Goal: Task Accomplishment & Management: Manage account settings

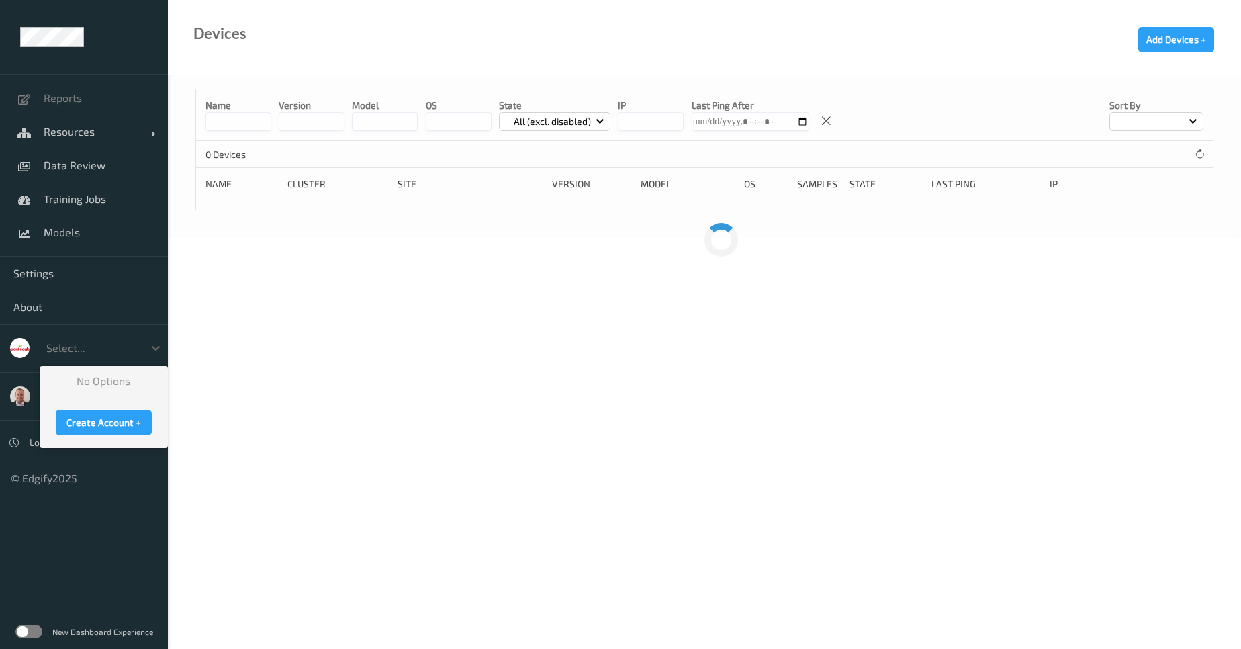
click at [107, 349] on div at bounding box center [91, 348] width 91 height 16
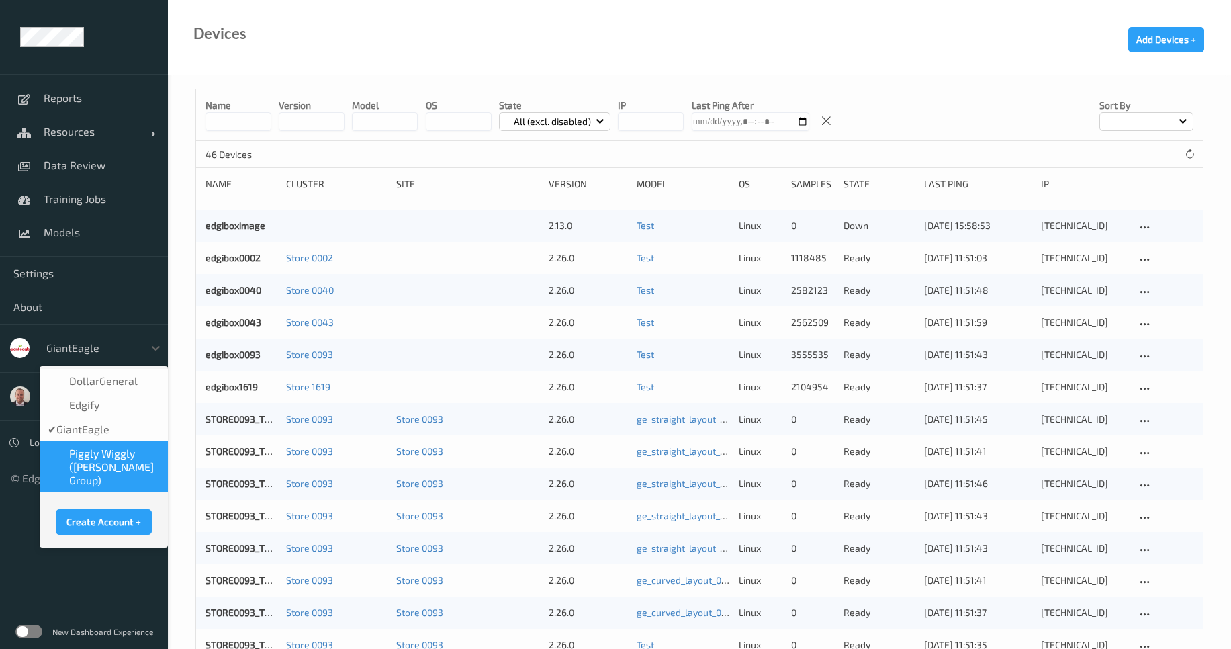
click at [126, 468] on span "Piggly Wiggly ([PERSON_NAME] Group)" at bounding box center [114, 467] width 91 height 40
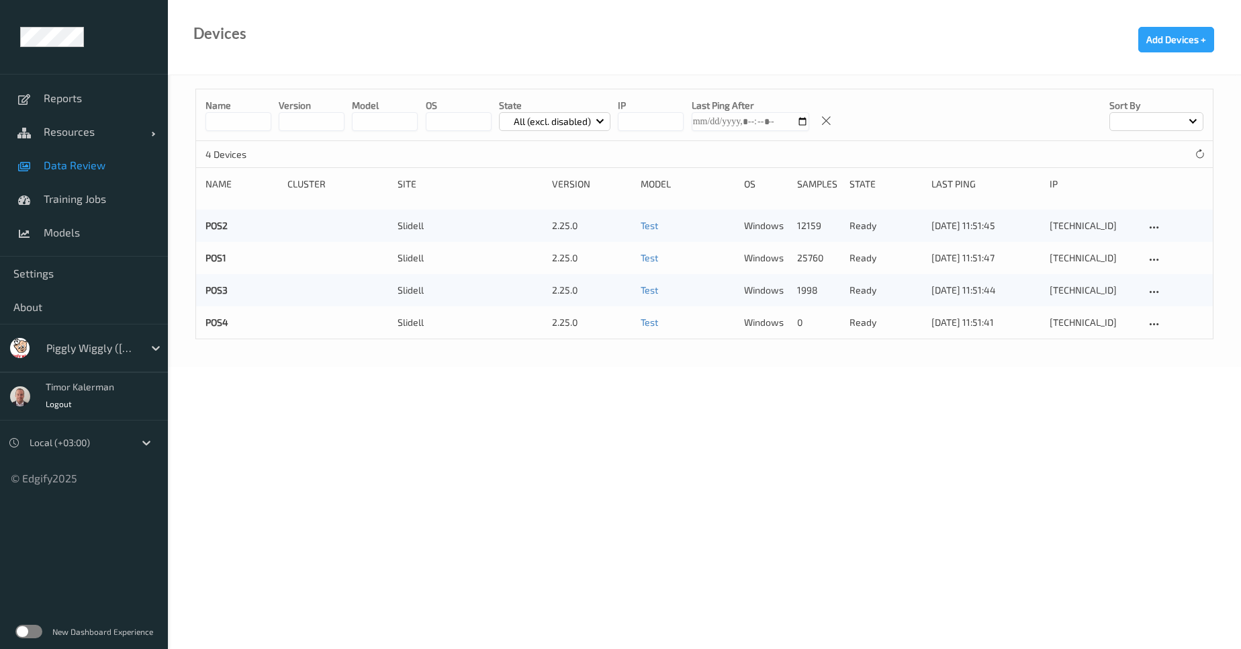
click at [86, 169] on span "Data Review" at bounding box center [99, 165] width 111 height 13
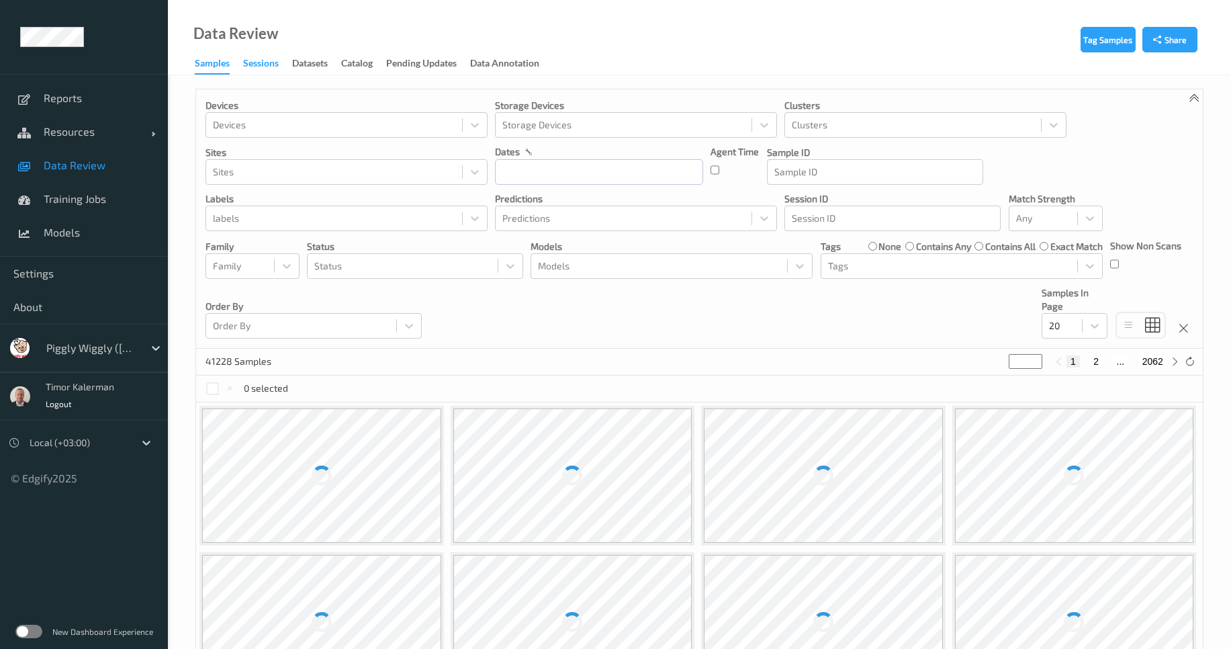
click at [277, 68] on div "Sessions" at bounding box center [261, 64] width 36 height 17
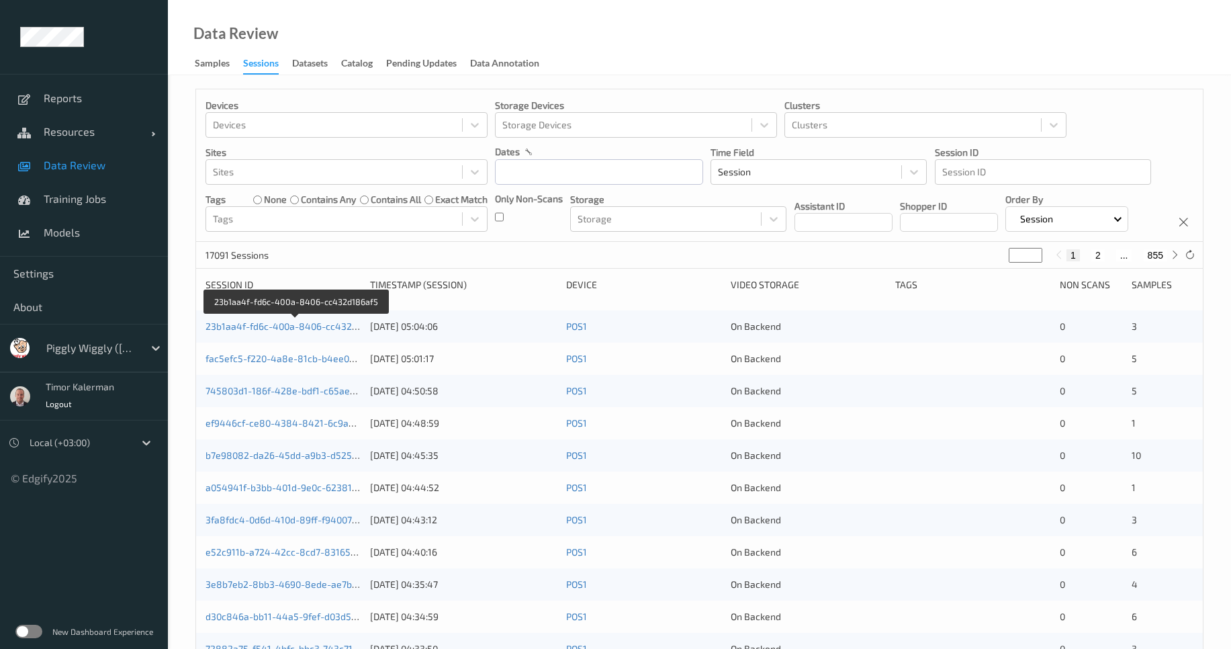
click at [265, 332] on link "23b1aa4f-fd6c-400a-8406-cc432d186af5" at bounding box center [296, 325] width 181 height 11
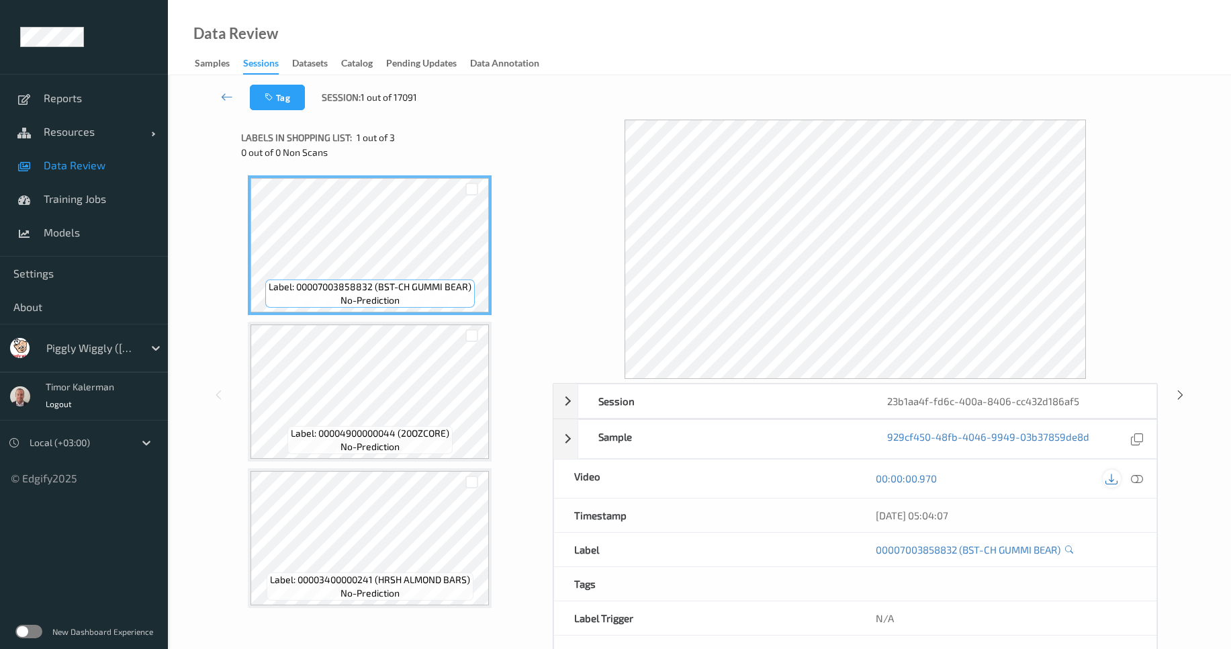
click at [1110, 482] on icon at bounding box center [1112, 478] width 12 height 12
click at [688, 50] on div "Data Review Samples Sessions Datasets Catalog Pending Updates Data Annotation" at bounding box center [699, 37] width 1063 height 75
click at [210, 66] on div "Samples" at bounding box center [212, 64] width 35 height 17
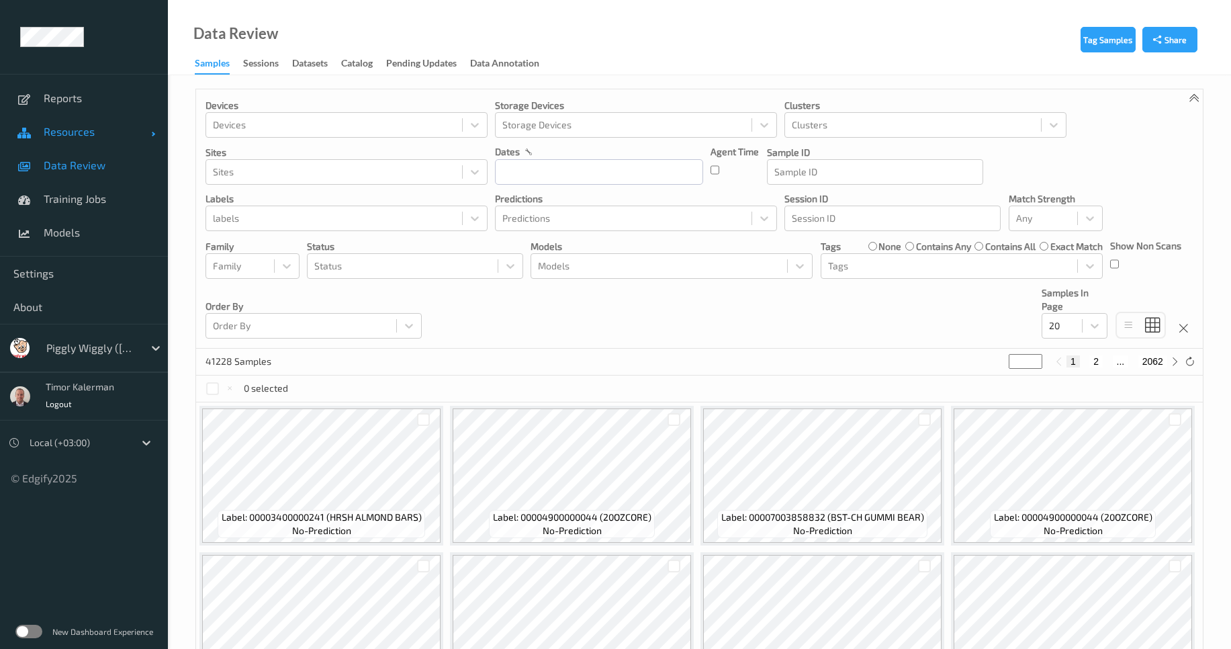
click at [86, 138] on link "Resources" at bounding box center [84, 132] width 168 height 34
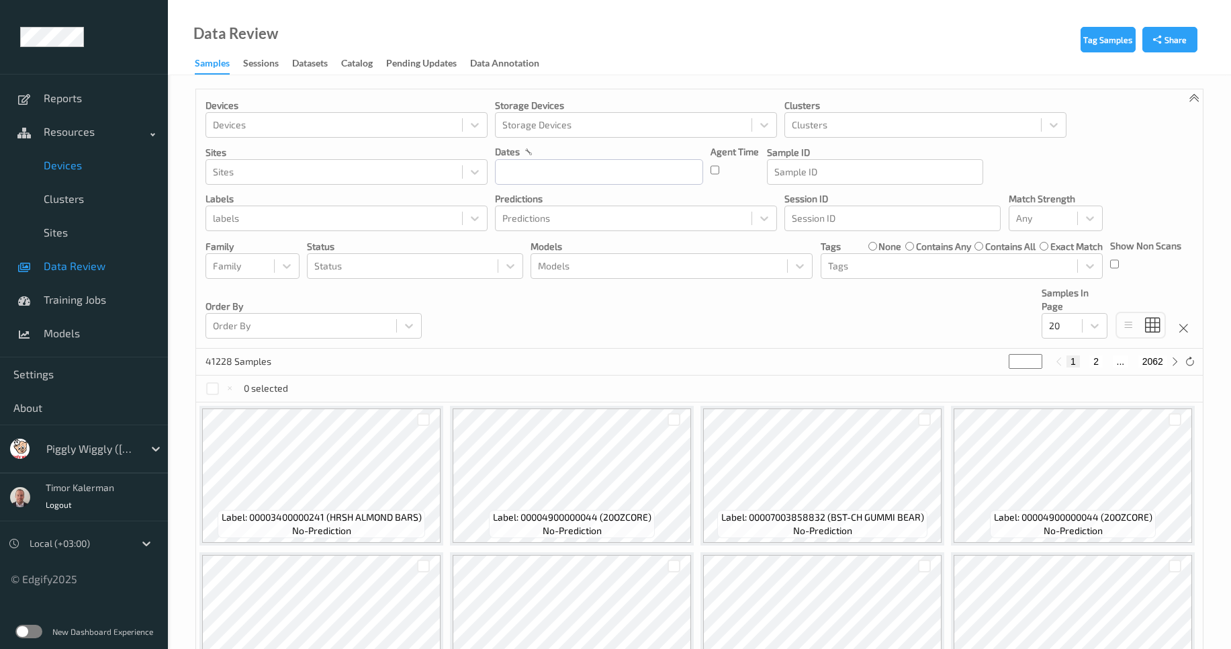
click at [76, 173] on link "Devices" at bounding box center [84, 165] width 168 height 34
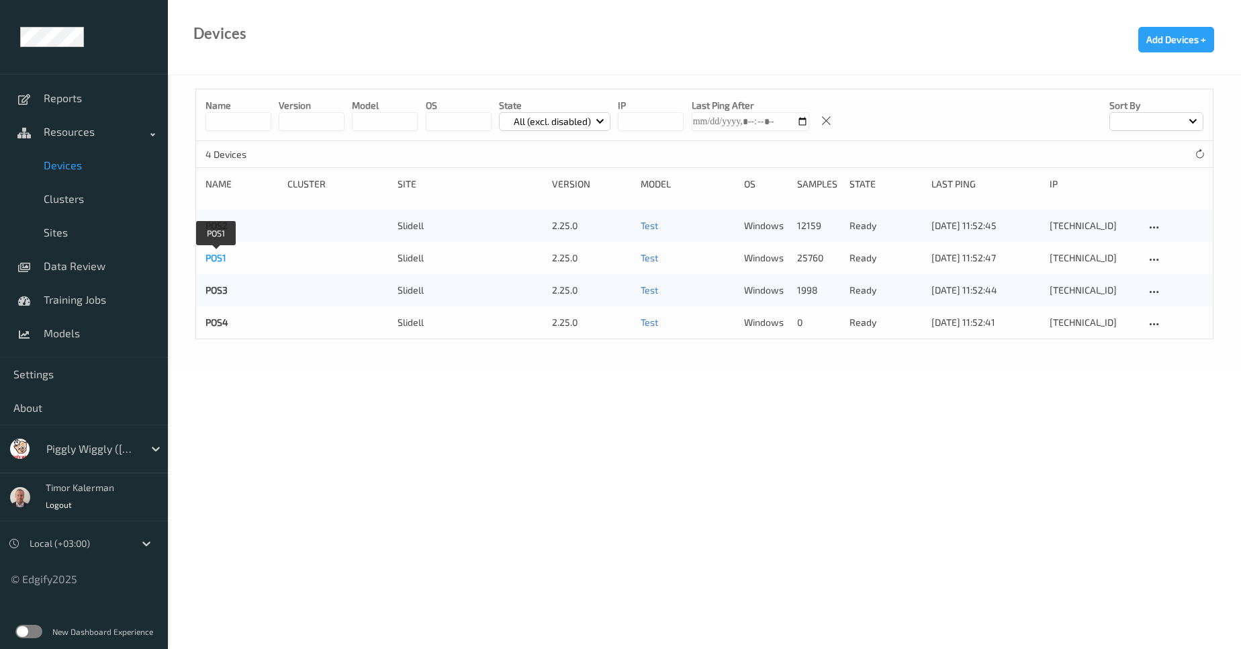
click at [216, 261] on link "POS1" at bounding box center [216, 257] width 21 height 11
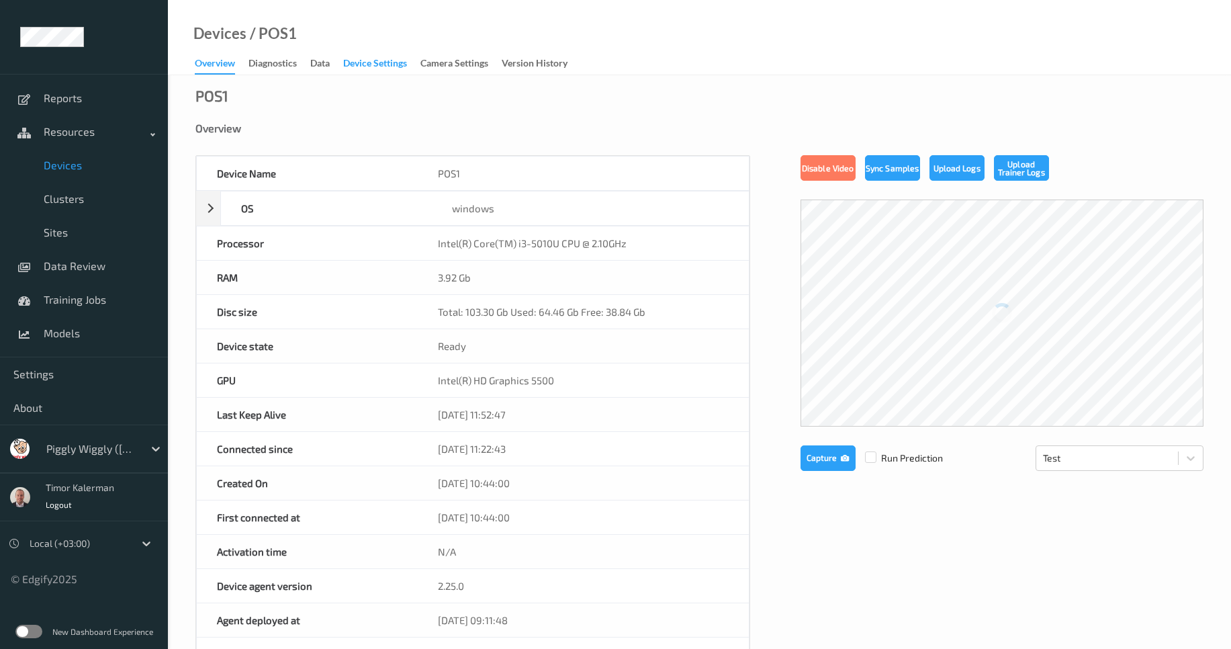
click at [383, 66] on div "Device Settings" at bounding box center [375, 64] width 64 height 17
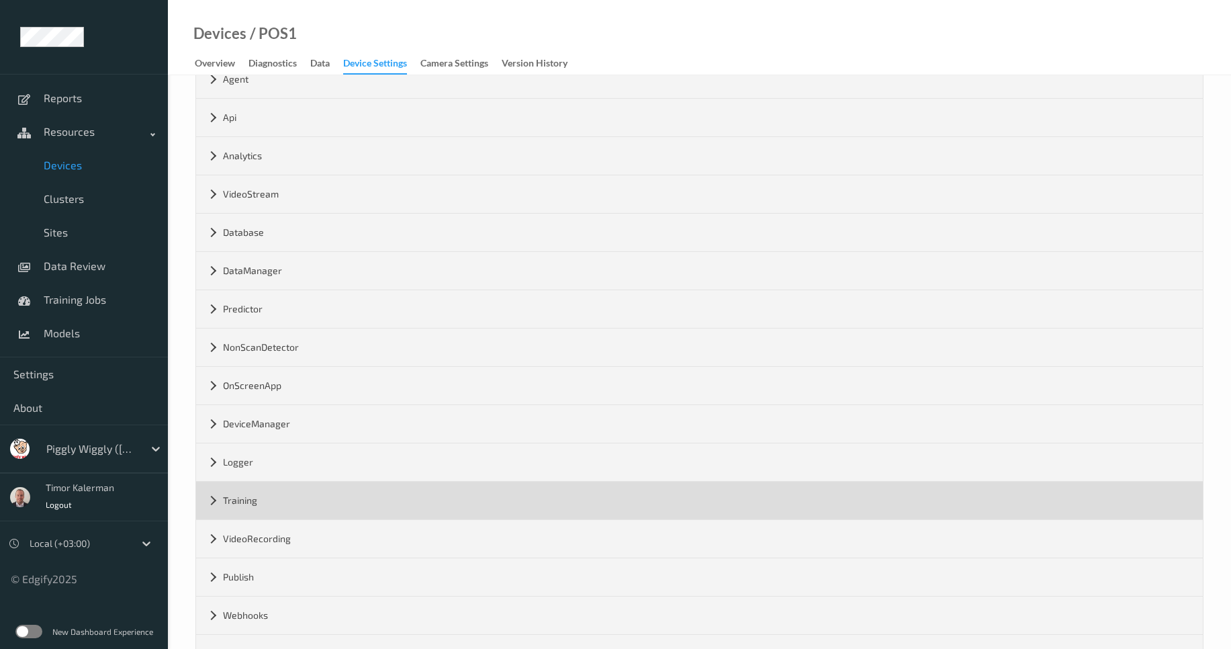
scroll to position [126, 0]
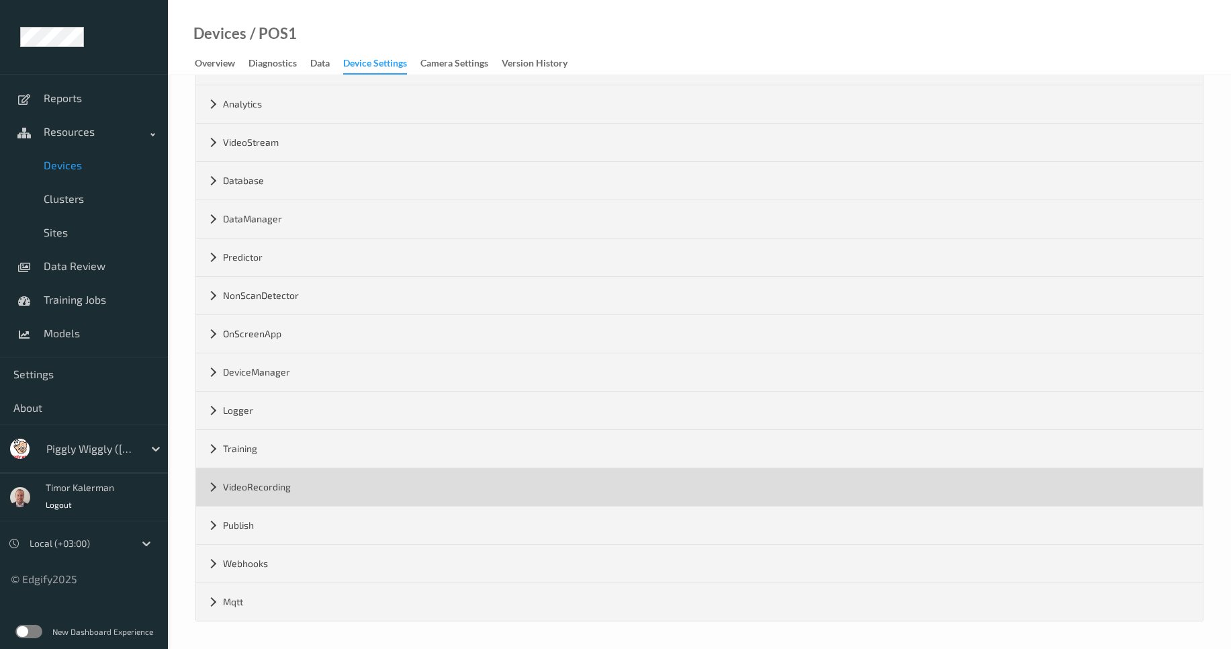
click at [279, 482] on div "VideoRecording" at bounding box center [699, 487] width 1007 height 38
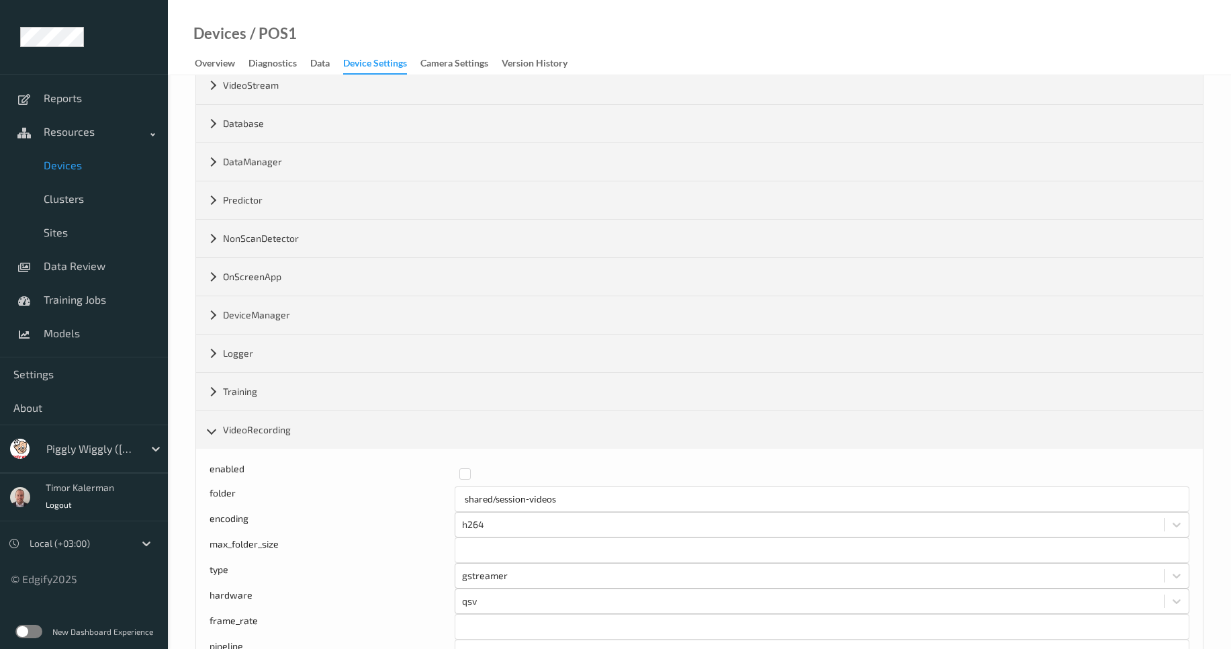
scroll to position [448, 0]
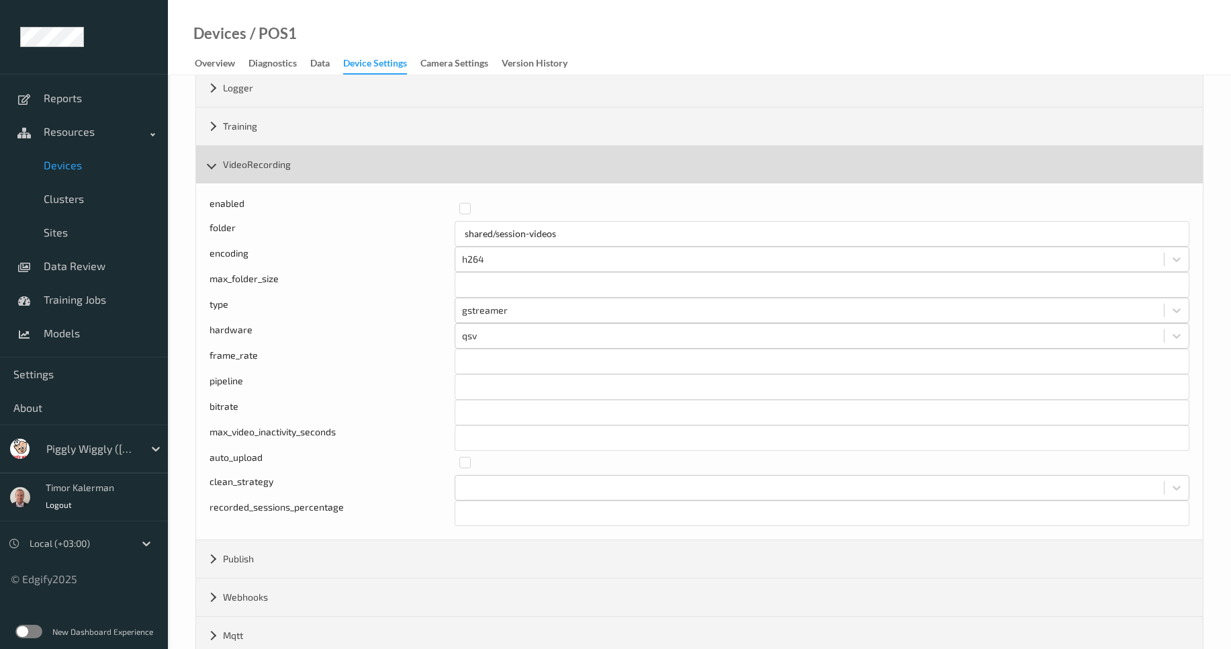
click at [274, 174] on div "VideoRecording" at bounding box center [699, 165] width 1007 height 38
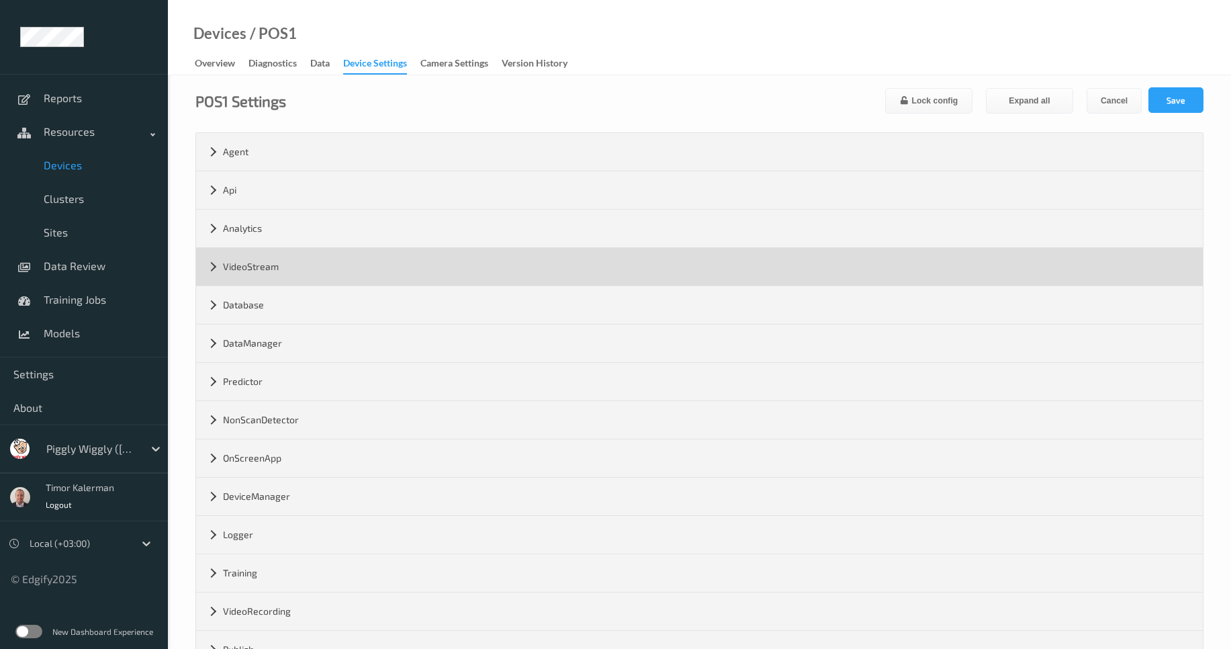
scroll to position [0, 0]
click at [263, 272] on div "VideoStream" at bounding box center [699, 268] width 1007 height 38
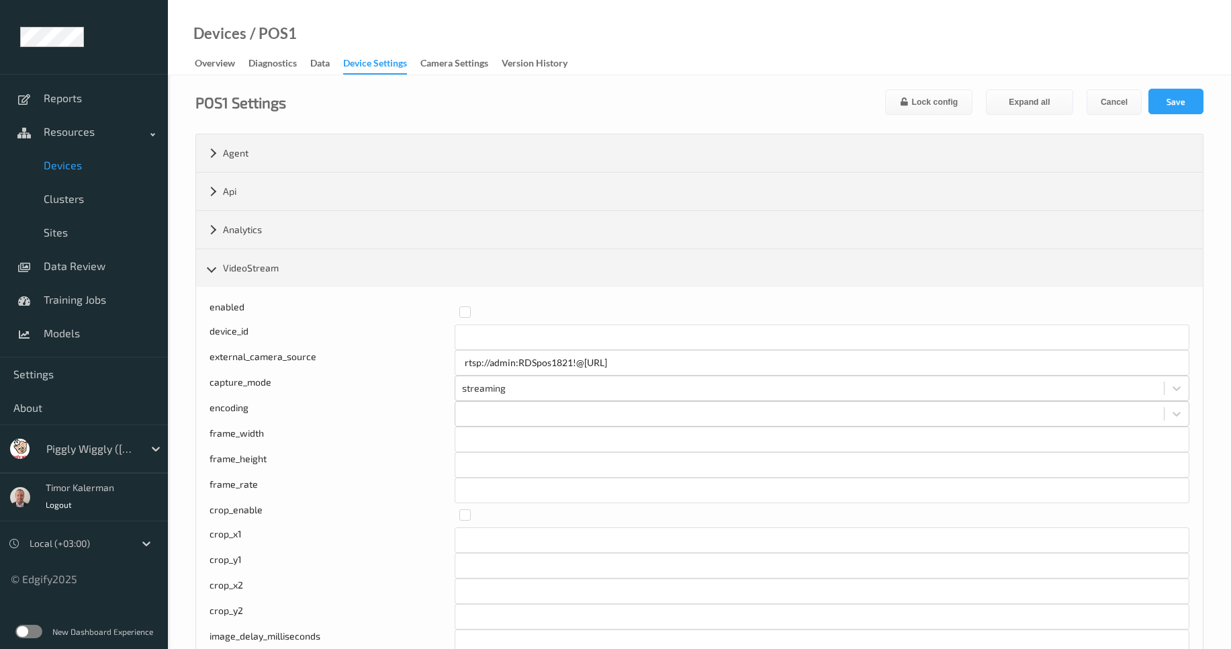
drag, startPoint x: 262, startPoint y: 268, endPoint x: 191, endPoint y: 261, distance: 70.9
